Goal: Check status: Check status

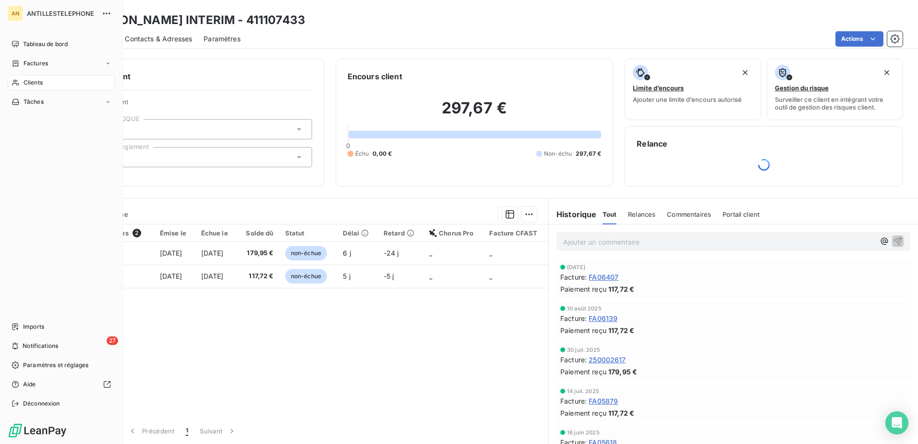
click at [16, 84] on icon at bounding box center [15, 83] width 7 height 6
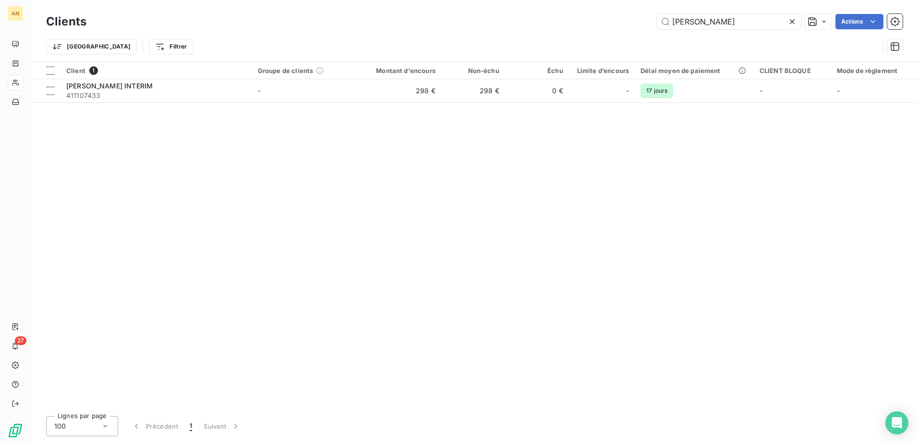
drag, startPoint x: 713, startPoint y: 20, endPoint x: 641, endPoint y: 24, distance: 71.2
click at [641, 24] on div "dom [PERSON_NAME] Actions" at bounding box center [500, 21] width 805 height 15
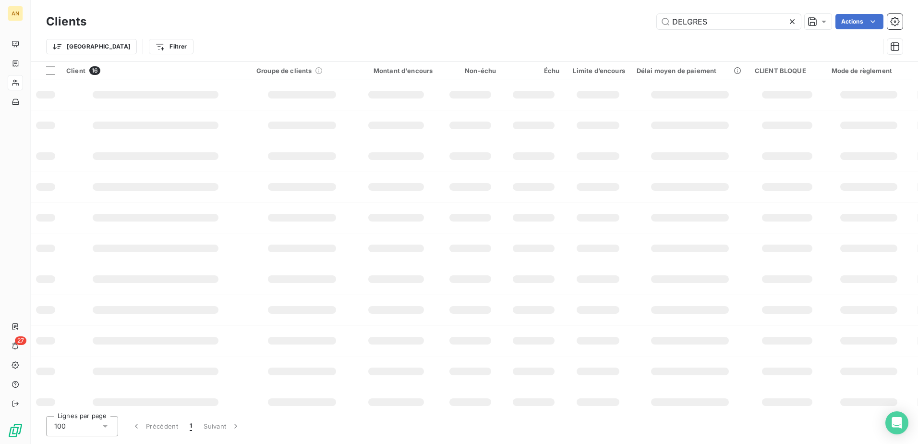
type input "DELGRES"
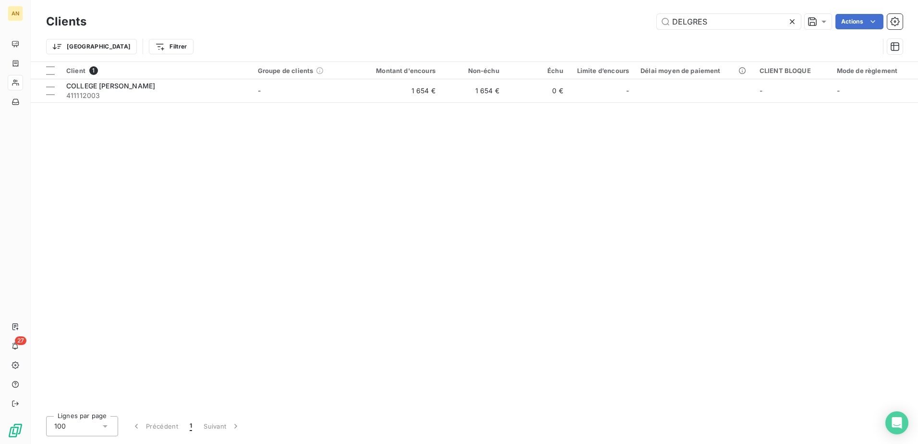
click at [445, 103] on div "Client 1 Groupe de clients Montant d'encours Non-échu Échu Limite d’encours Dél…" at bounding box center [474, 235] width 887 height 346
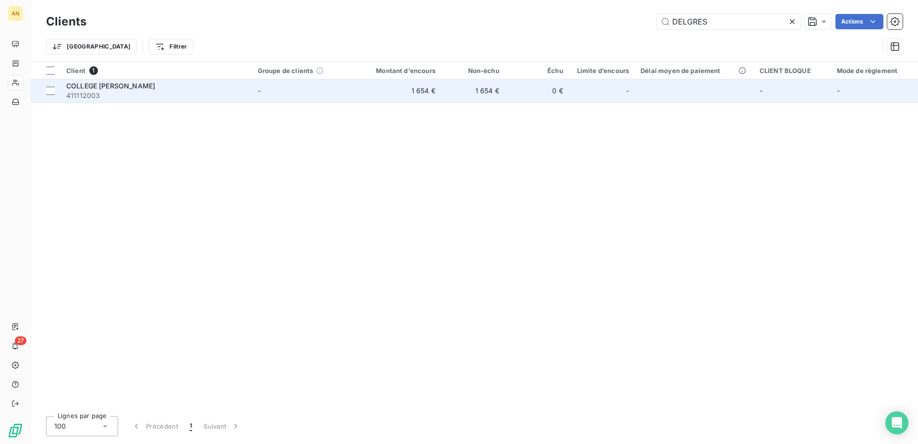
click at [443, 97] on td "1 654 €" at bounding box center [473, 90] width 64 height 23
